Goal: Information Seeking & Learning: Learn about a topic

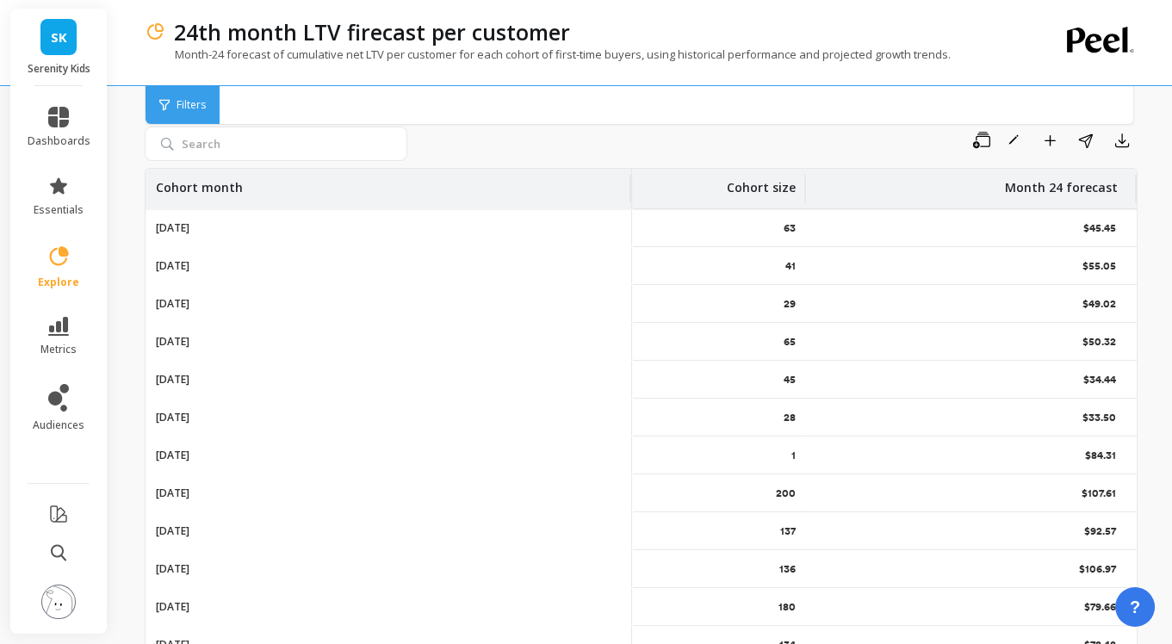
scroll to position [50, 0]
drag, startPoint x: 705, startPoint y: 184, endPoint x: 784, endPoint y: 184, distance: 78.4
click at [784, 184] on div "Cohort size" at bounding box center [692, 188] width 226 height 40
drag, startPoint x: 998, startPoint y: 189, endPoint x: 1109, endPoint y: 178, distance: 111.5
click at [1109, 178] on div "Month 24 forecast" at bounding box center [967, 188] width 322 height 40
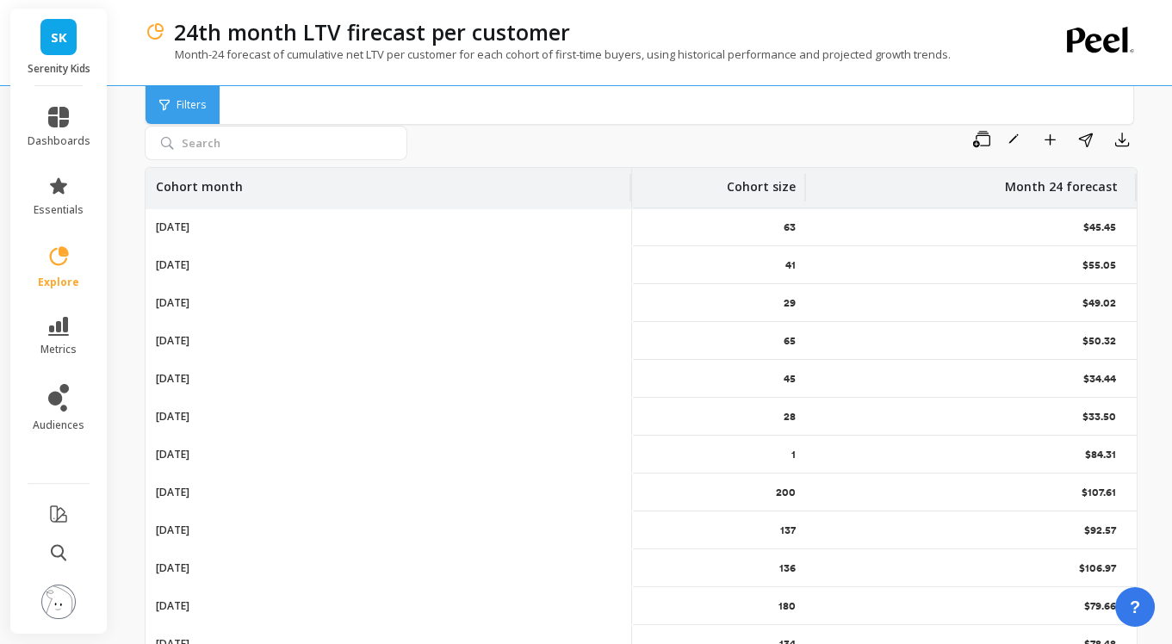
click at [737, 144] on div "Save Rename Add to Dashboard Share Export" at bounding box center [775, 140] width 723 height 28
drag, startPoint x: 156, startPoint y: 229, endPoint x: 220, endPoint y: 229, distance: 63.7
click at [220, 229] on div "[DATE]" at bounding box center [389, 226] width 486 height 37
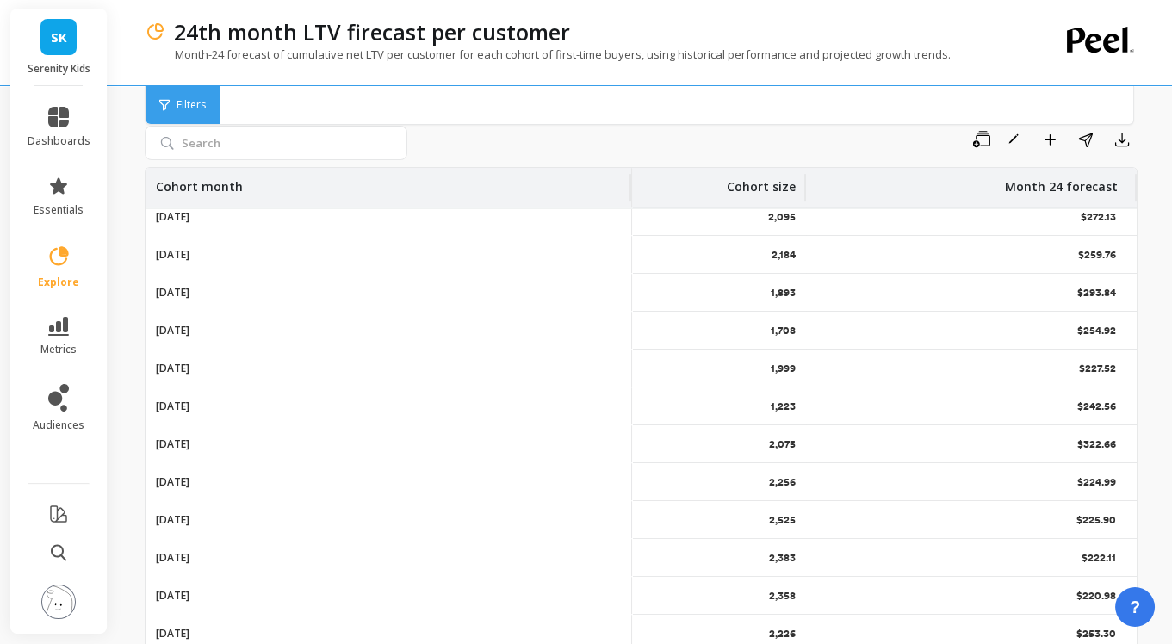
scroll to position [3020, 64]
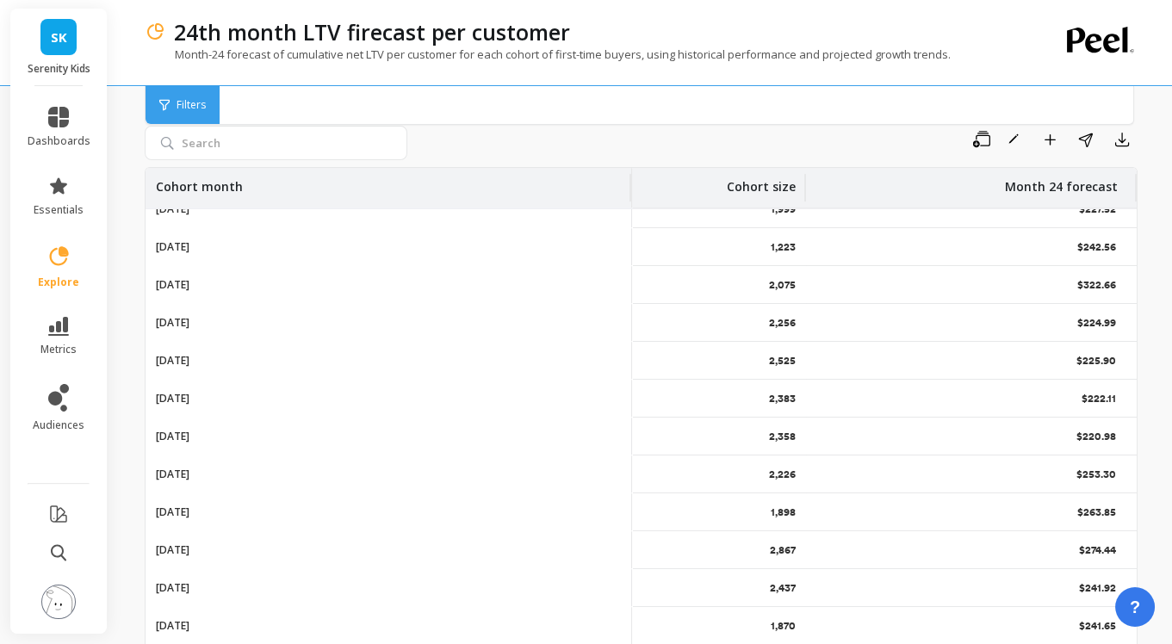
click at [1039, 98] on div "Filters Filters" at bounding box center [639, 105] width 989 height 39
